Goal: Communication & Community: Answer question/provide support

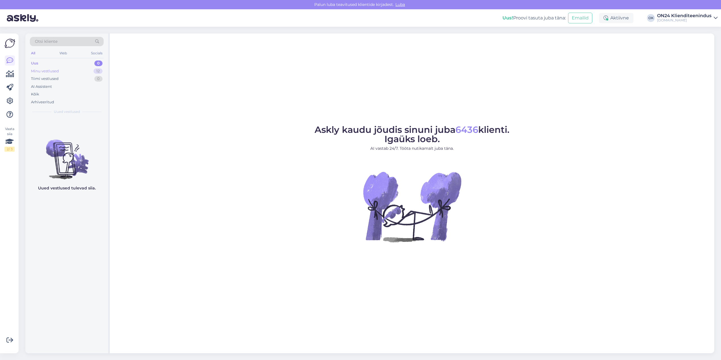
click at [66, 71] on div "Minu vestlused 12" at bounding box center [67, 71] width 74 height 8
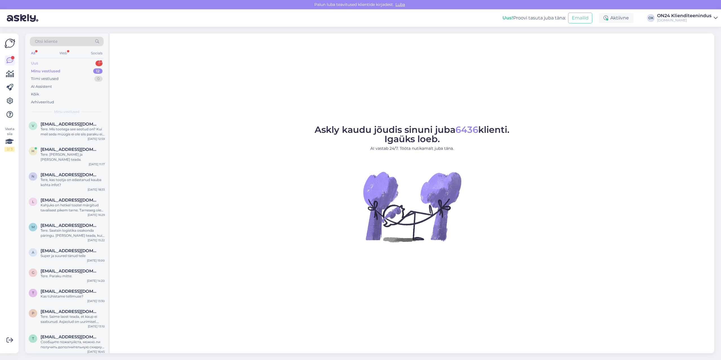
click at [50, 62] on div "Uus 1" at bounding box center [67, 63] width 74 height 8
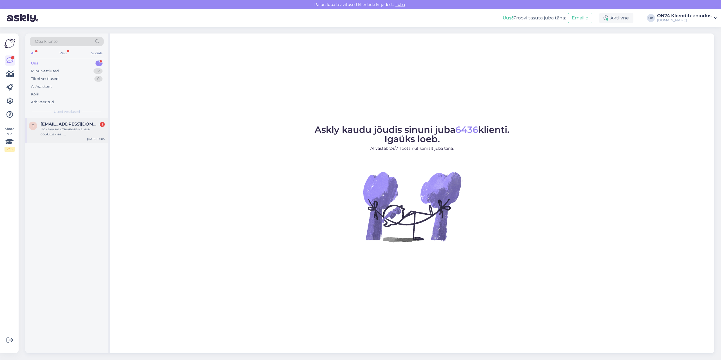
click at [62, 123] on span "[EMAIL_ADDRESS][DOMAIN_NAME]" at bounding box center [70, 124] width 59 height 5
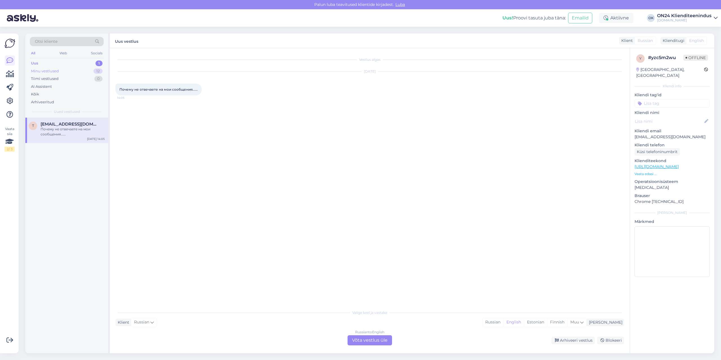
click at [43, 67] on div "Minu vestlused 12" at bounding box center [67, 71] width 74 height 8
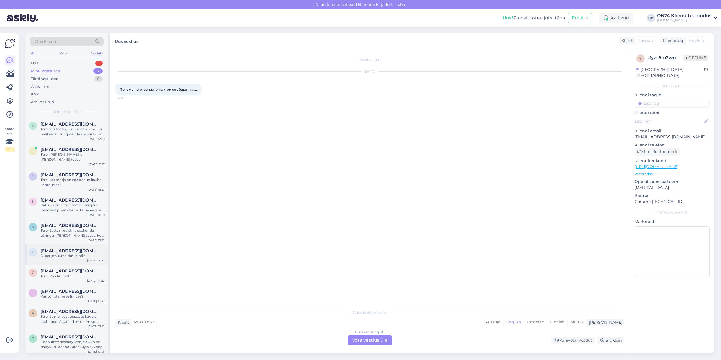
scroll to position [43, 0]
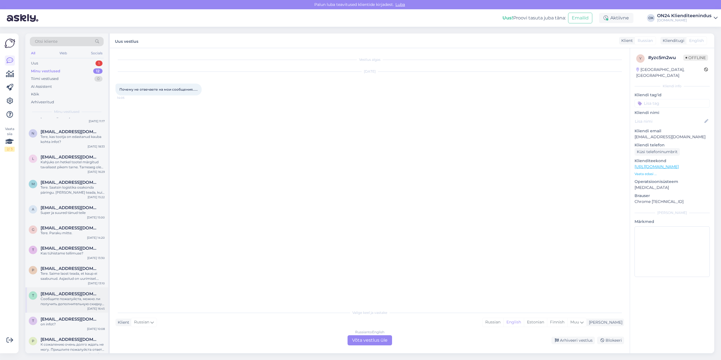
click at [63, 292] on span "[EMAIL_ADDRESS][DOMAIN_NAME]" at bounding box center [70, 294] width 59 height 5
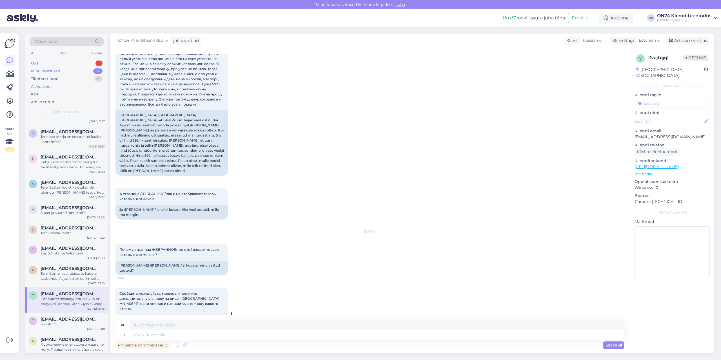
click at [215, 315] on div "[PERSON_NAME] andke mulle teada, kas ma saan [GEOGRAPHIC_DATA] [GEOGRAPHIC_DATA…" at bounding box center [171, 327] width 113 height 25
copy div "405491"
click at [70, 63] on div "Uus 1" at bounding box center [67, 63] width 74 height 8
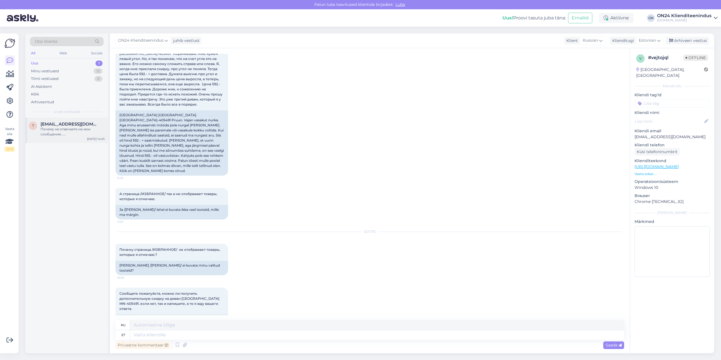
click at [63, 131] on div "Почему не отвечаете на мои сообщения......" at bounding box center [73, 132] width 64 height 10
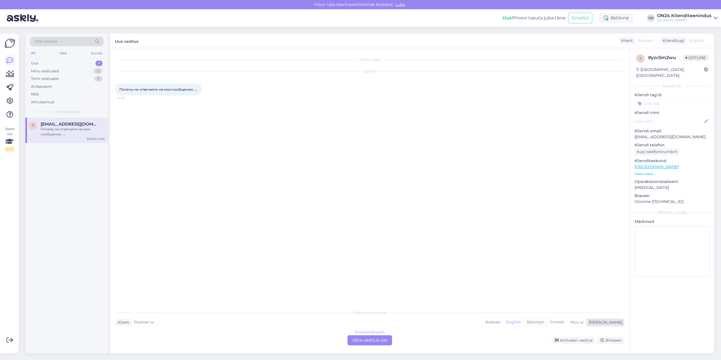
click at [547, 324] on div "Estonian" at bounding box center [535, 322] width 23 height 8
click at [378, 341] on div "Russian to Estonian Võta vestlus üle" at bounding box center [370, 340] width 45 height 10
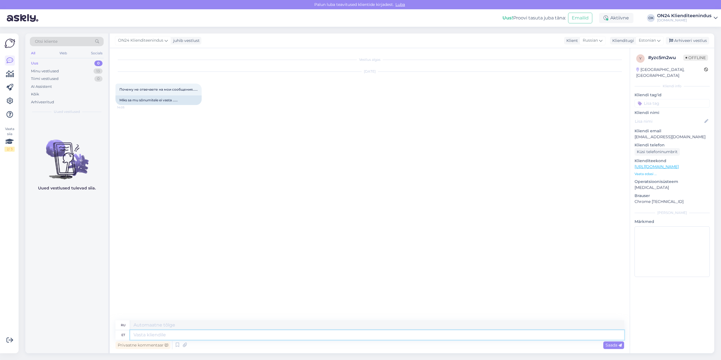
click at [350, 332] on textarea at bounding box center [377, 335] width 494 height 10
type textarea "Tere."
type textarea "Привет."
type textarea "Tere. Saame pa"
type textarea "Привет. Можем."
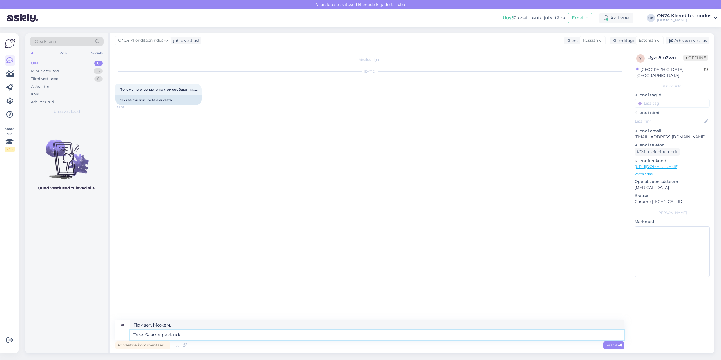
type textarea "Tere. Saame pakkuda d"
type textarea "Здравствуйте. Мы можем предложить"
type textarea "Tere. Saame pakkuda diivanit"
type textarea "Здравствуйте. Мы можем предоставить диван."
type textarea "Tere. Saame pakkuda diivanit hinnaga"
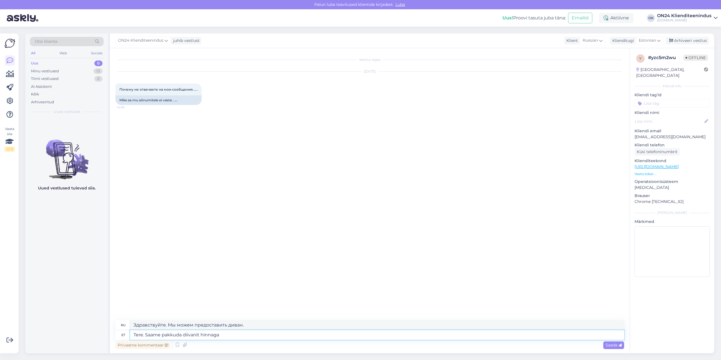
type textarea "Здравствуйте. Мы можем предложить диван по цене"
paste textarea "665,45 €"
type textarea "Tere. Saame pakkuda diivanit hinnaga 665,45 €."
type textarea "Здравствуйте. Мы можем предложить диван за 665,45 евро."
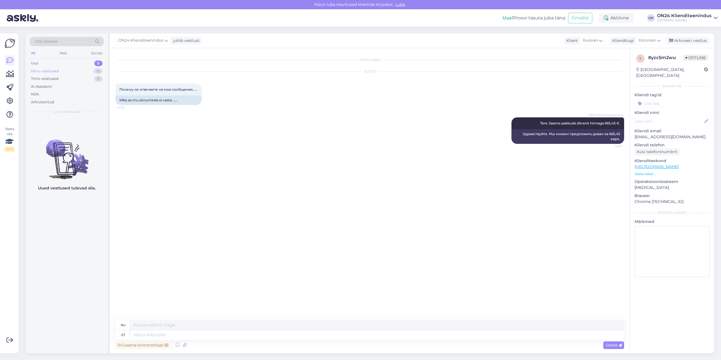
click at [68, 71] on div "Minu vestlused 13" at bounding box center [67, 71] width 74 height 8
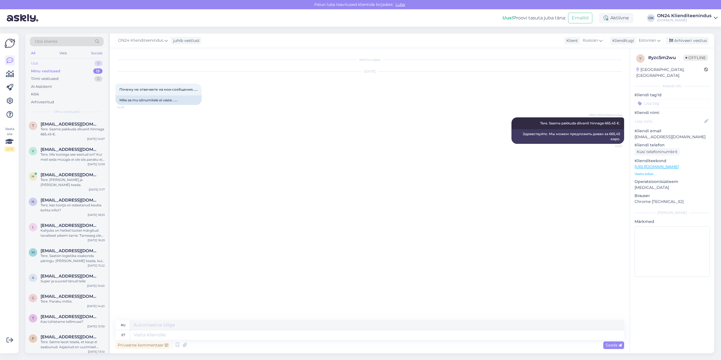
click at [47, 62] on div "Uus 0" at bounding box center [67, 63] width 74 height 8
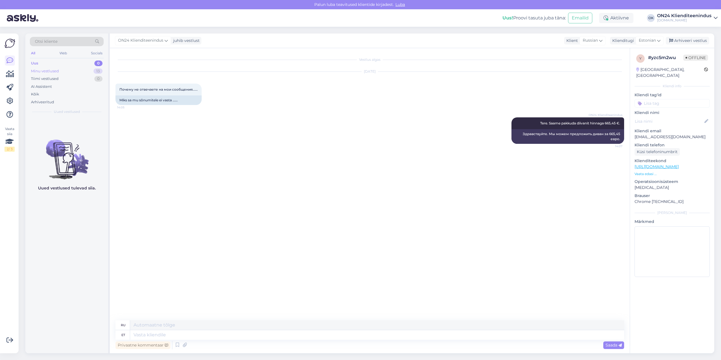
click at [49, 71] on div "Minu vestlused" at bounding box center [45, 71] width 28 height 6
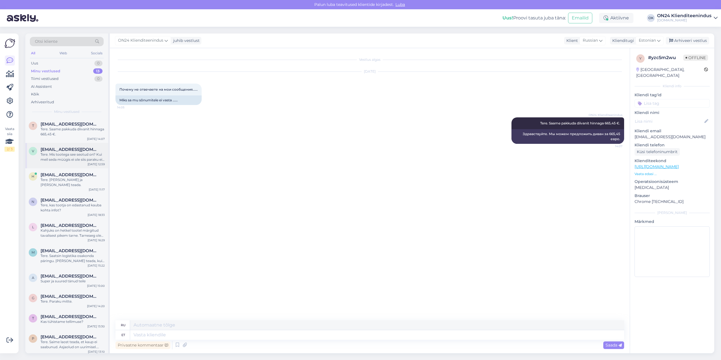
scroll to position [68, 0]
